Goal: Understand process/instructions: Learn how to perform a task or action

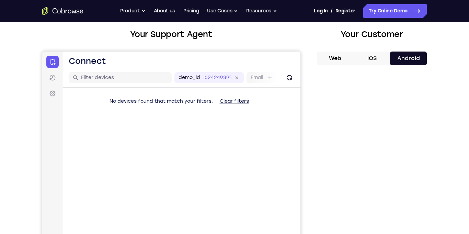
scroll to position [32, 0]
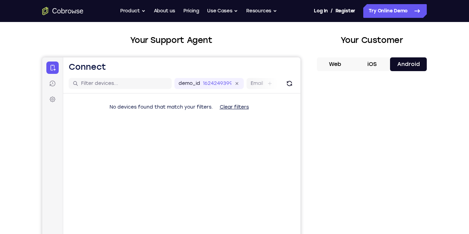
click at [349, 67] on button "Web" at bounding box center [335, 64] width 37 height 14
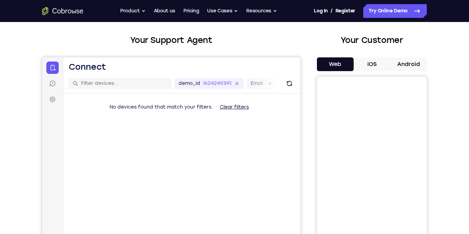
scroll to position [33, 0]
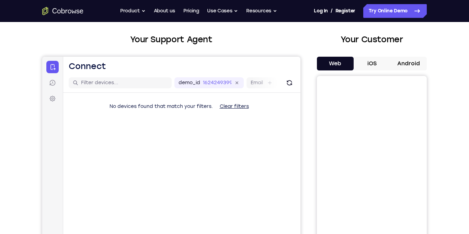
click at [379, 61] on button "iOS" at bounding box center [372, 64] width 37 height 14
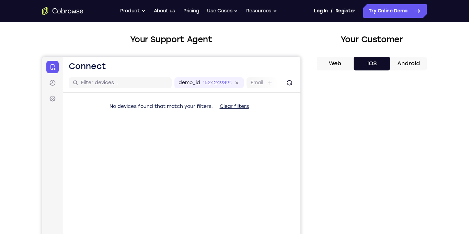
click at [354, 57] on button "iOS" at bounding box center [372, 64] width 37 height 14
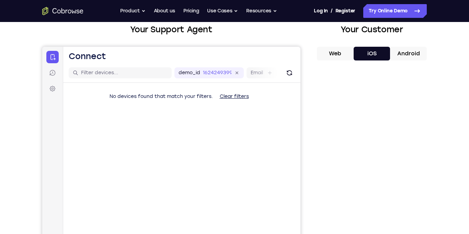
scroll to position [0, 0]
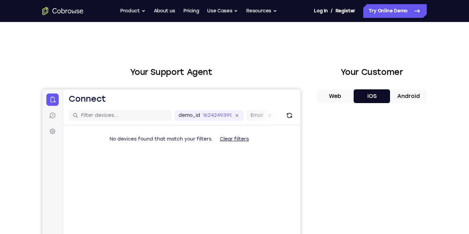
click at [354, 89] on button "iOS" at bounding box center [372, 96] width 37 height 14
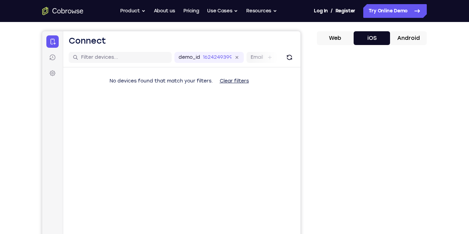
scroll to position [58, 0]
click at [354, 32] on button "iOS" at bounding box center [372, 39] width 37 height 14
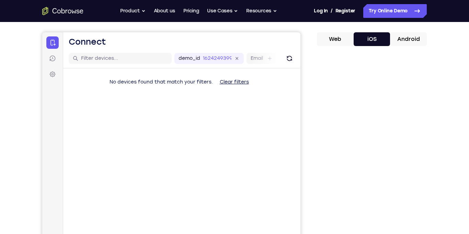
click at [354, 32] on button "iOS" at bounding box center [372, 39] width 37 height 14
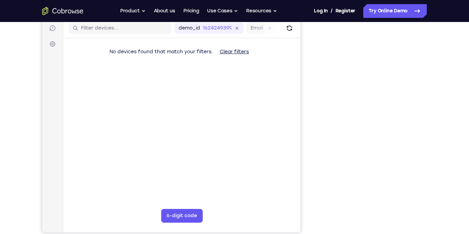
scroll to position [91, 0]
